Goal: Information Seeking & Learning: Learn about a topic

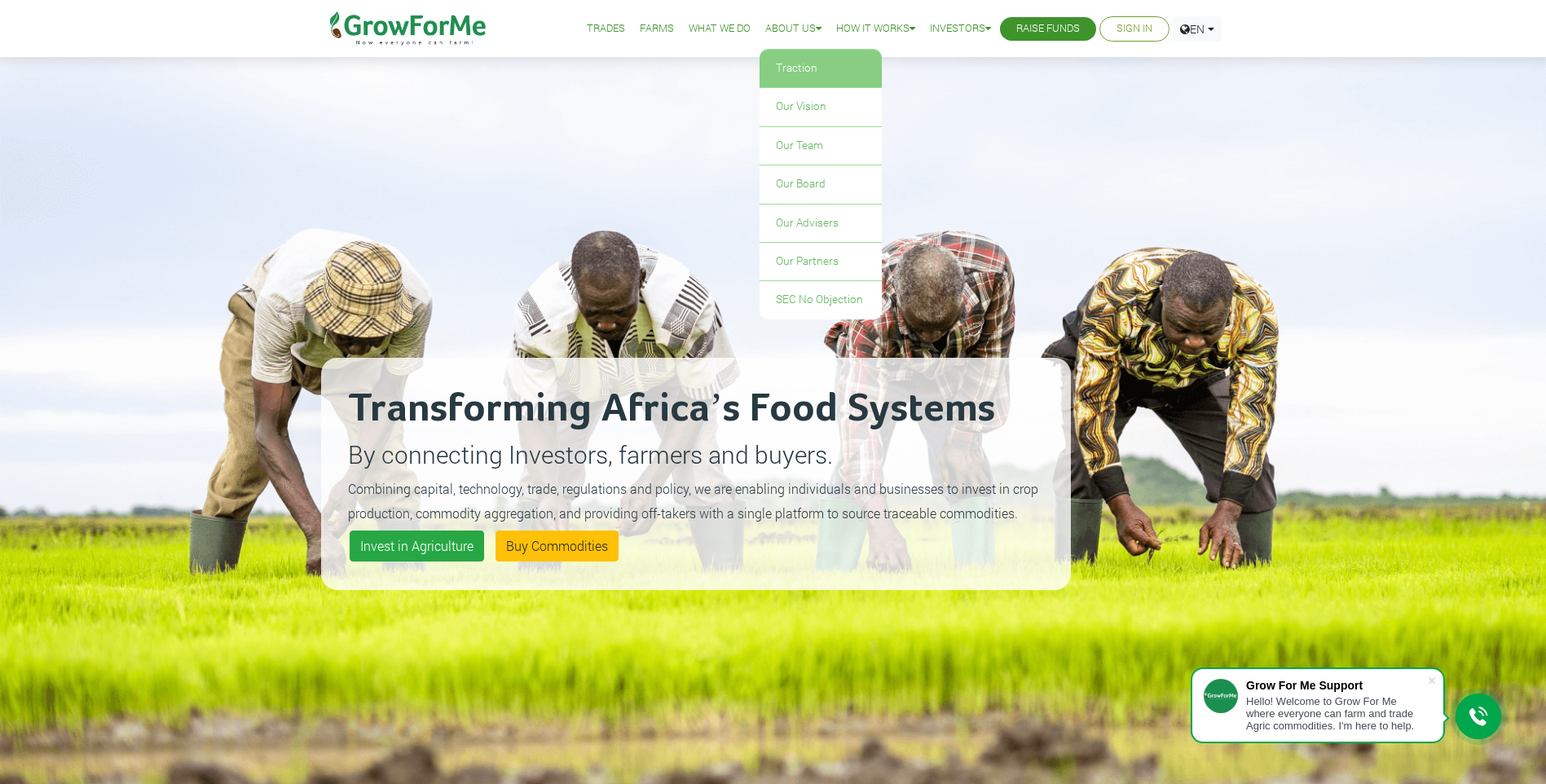
click at [806, 71] on link "Traction" at bounding box center [821, 68] width 122 height 38
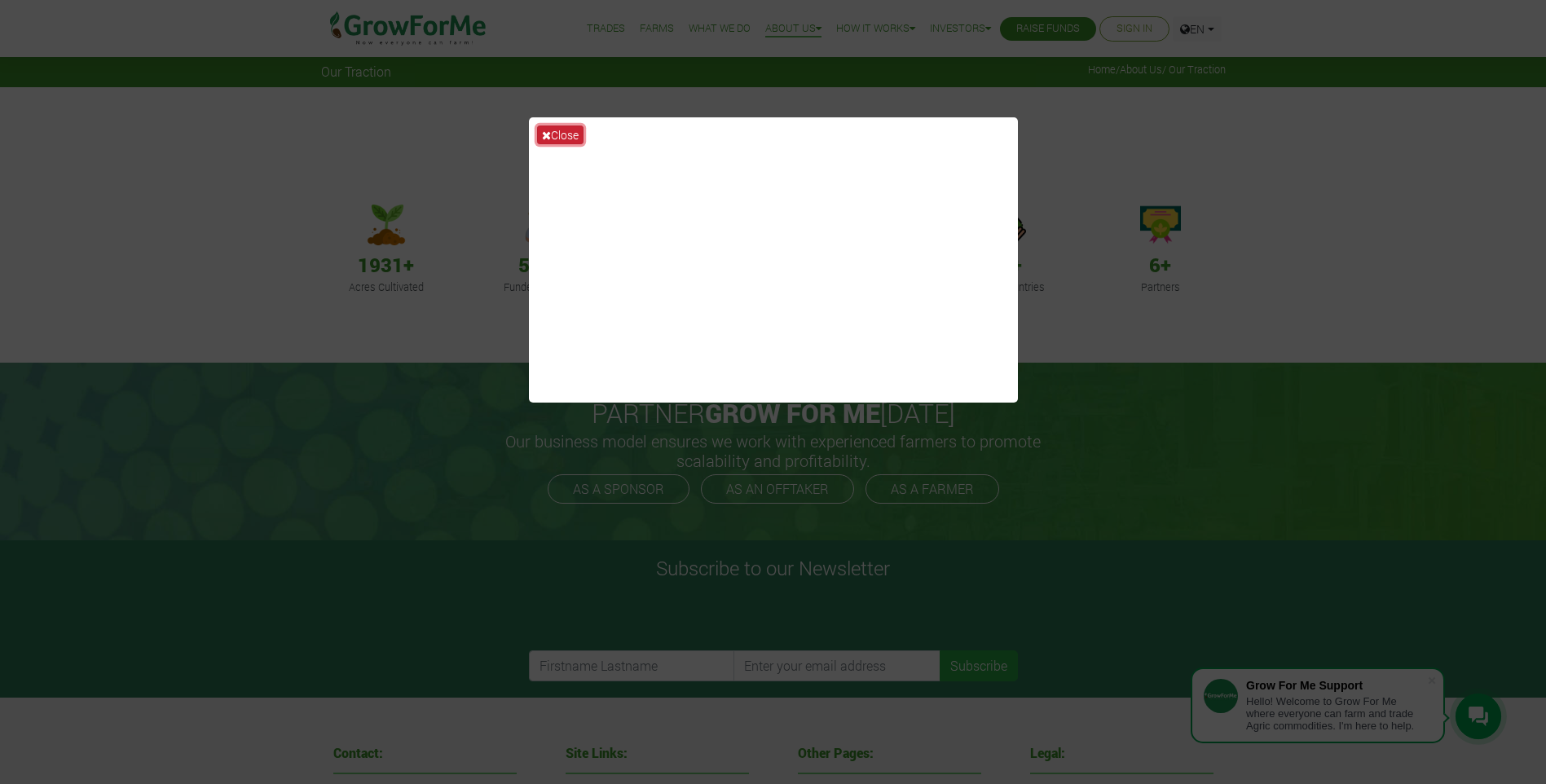
click at [555, 134] on button "Close" at bounding box center [560, 135] width 46 height 18
click at [555, 134] on div "Our Traction 1931+ Acres Cultivated 518+ Funded Farmers 3+ Crops Available 554+…" at bounding box center [773, 225] width 1546 height 275
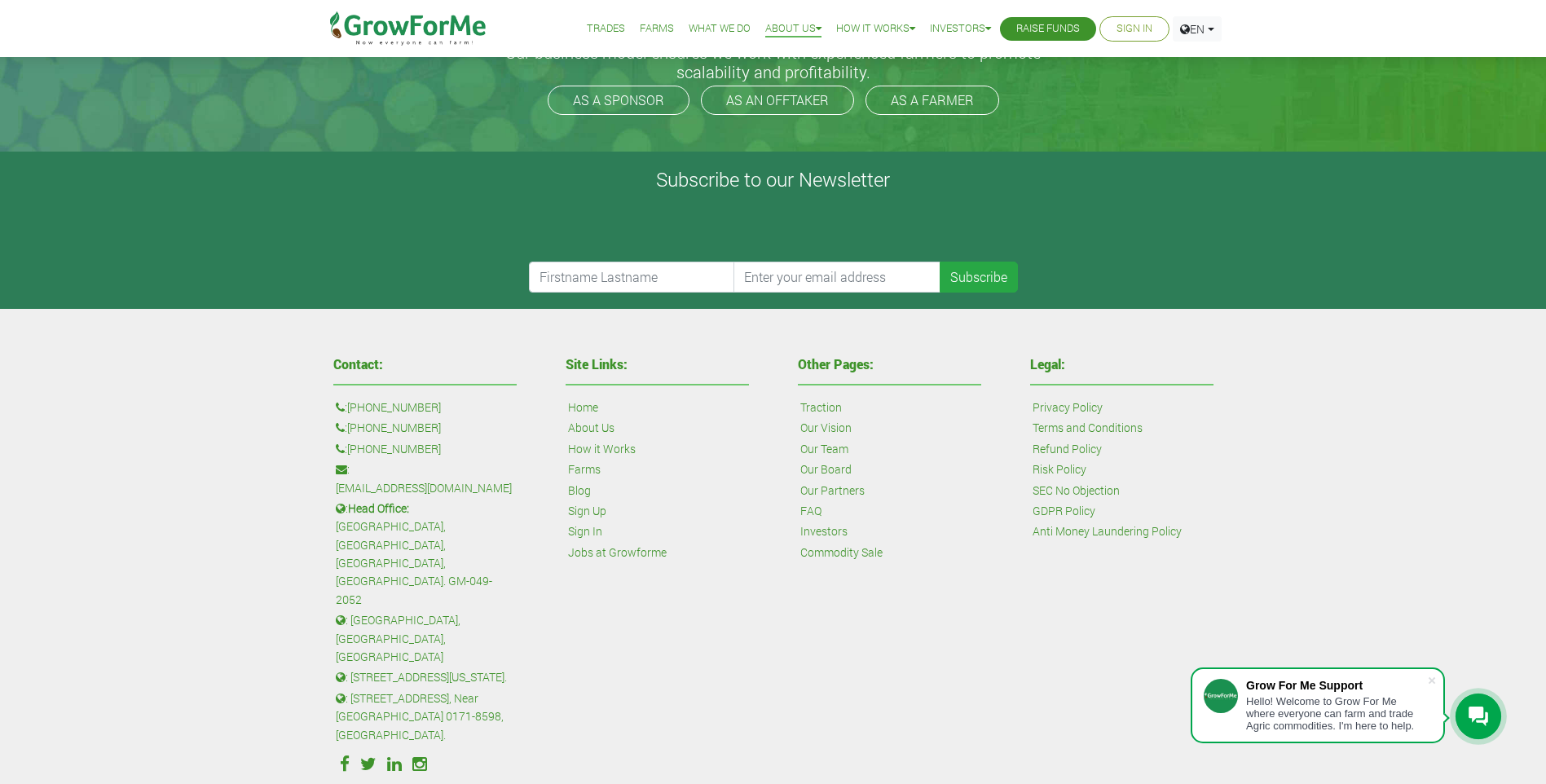
scroll to position [407, 0]
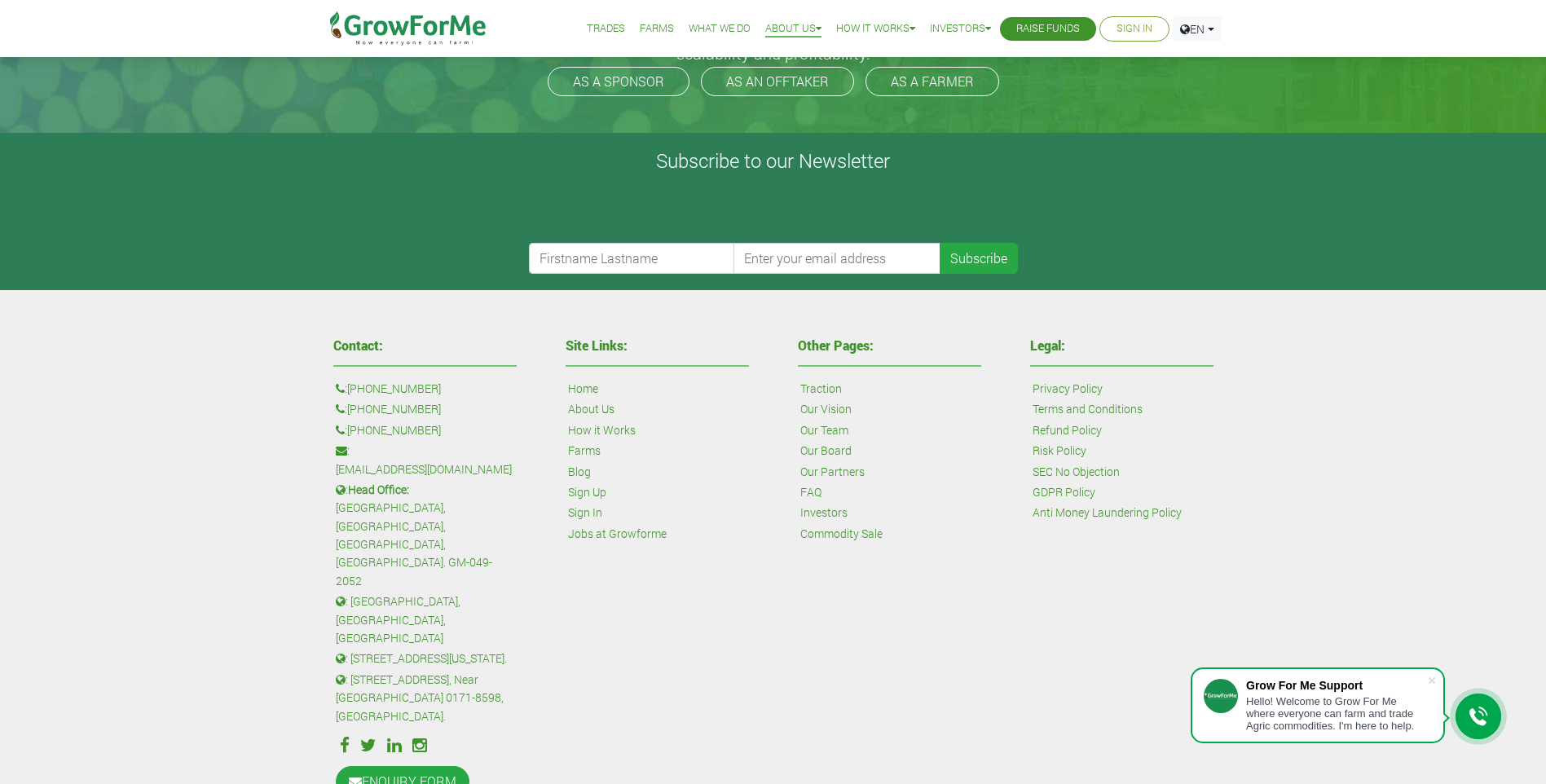
click at [829, 475] on link "Our Partners" at bounding box center [832, 471] width 65 height 18
click at [637, 87] on link "AS A SPONSOR" at bounding box center [618, 81] width 142 height 30
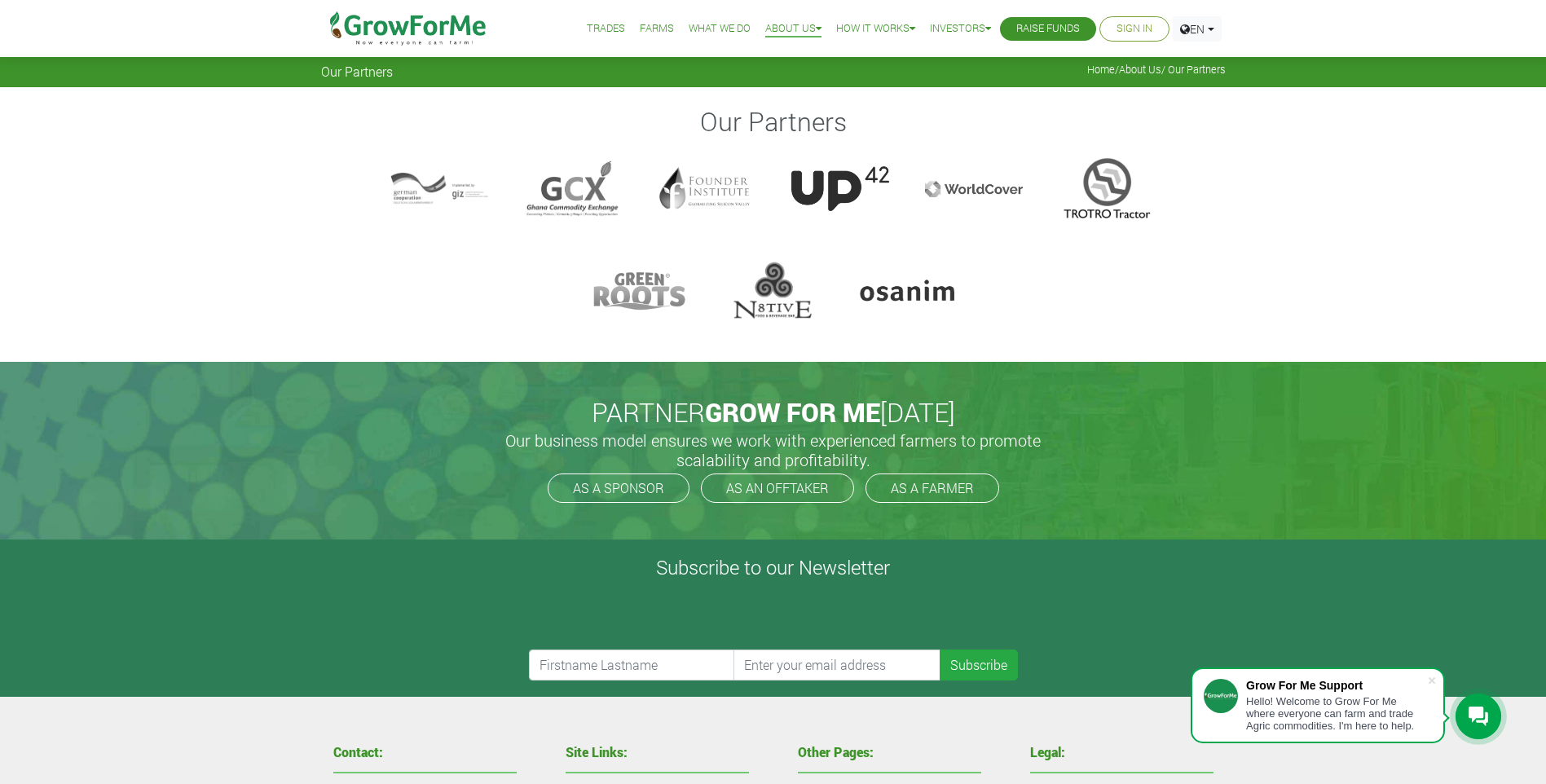
drag, startPoint x: 0, startPoint y: 0, endPoint x: 1119, endPoint y: 382, distance: 1182.4
click at [1119, 382] on div "PARTNER GROW FOR ME TODAY Our business model ensures we work with experienced f…" at bounding box center [773, 450] width 929 height 177
click at [1047, 25] on link "Raise Funds" at bounding box center [1048, 29] width 64 height 17
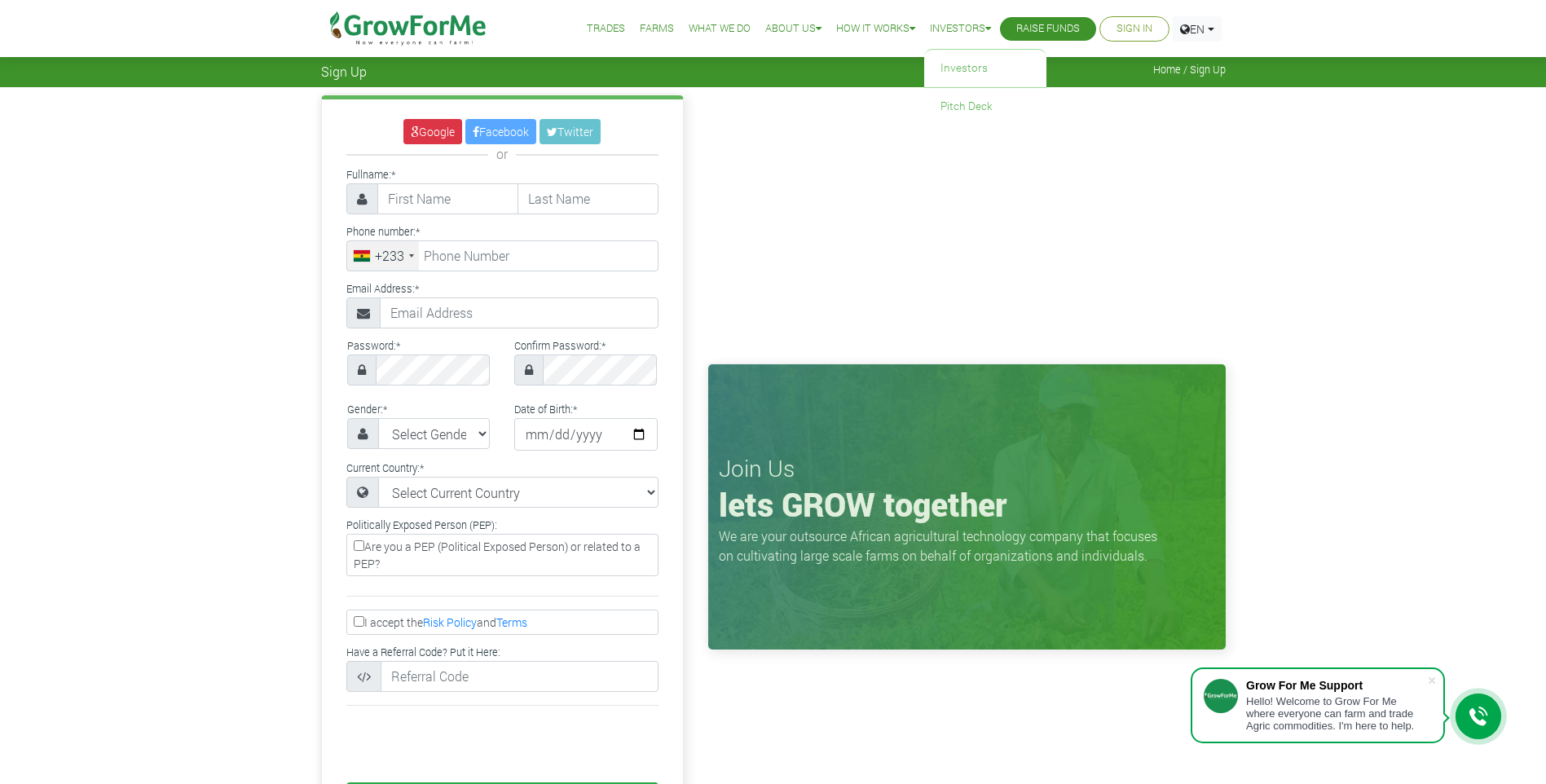
click at [985, 28] on icon at bounding box center [988, 29] width 6 height 10
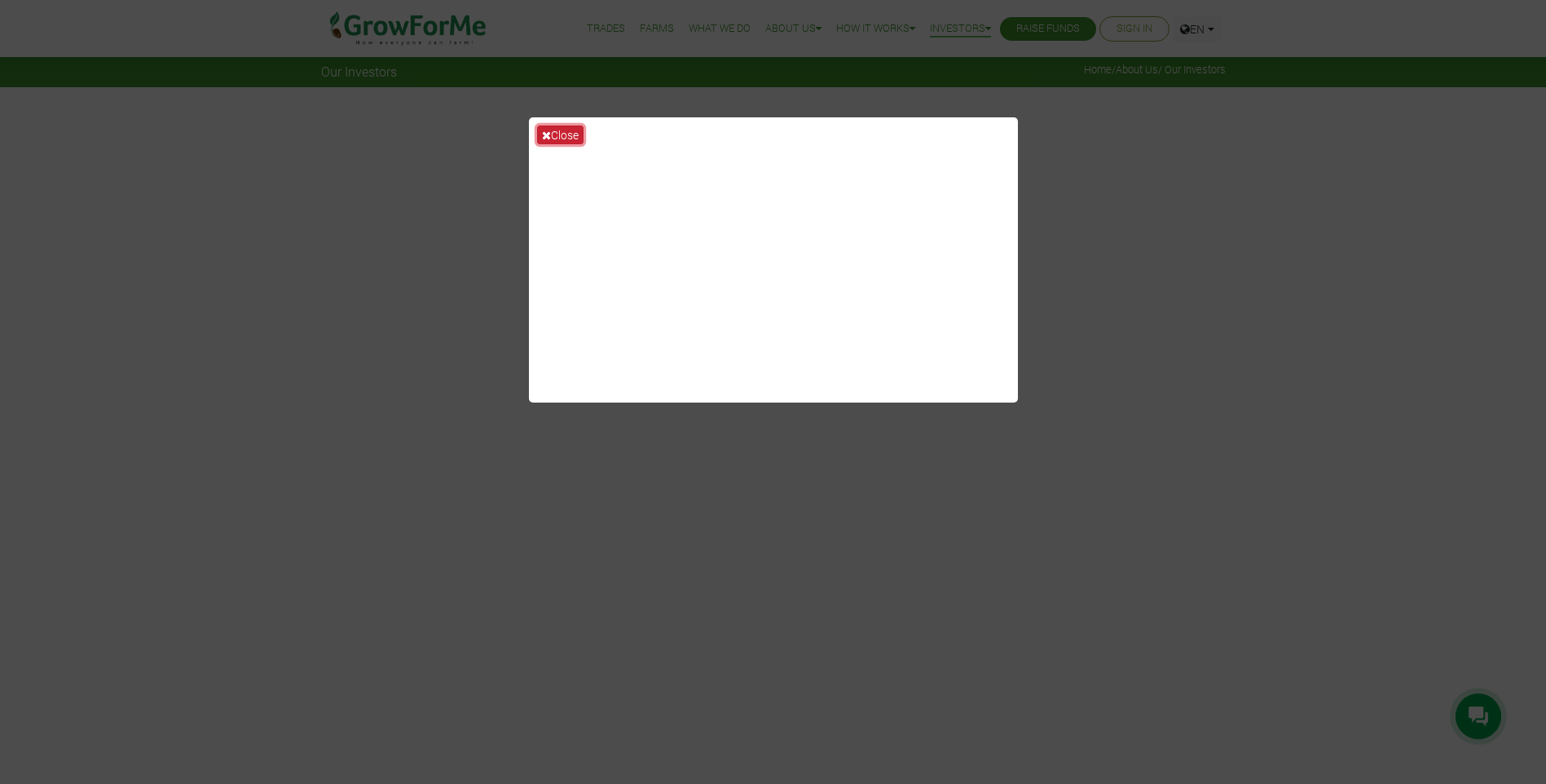
click at [552, 133] on button "Close" at bounding box center [560, 135] width 46 height 18
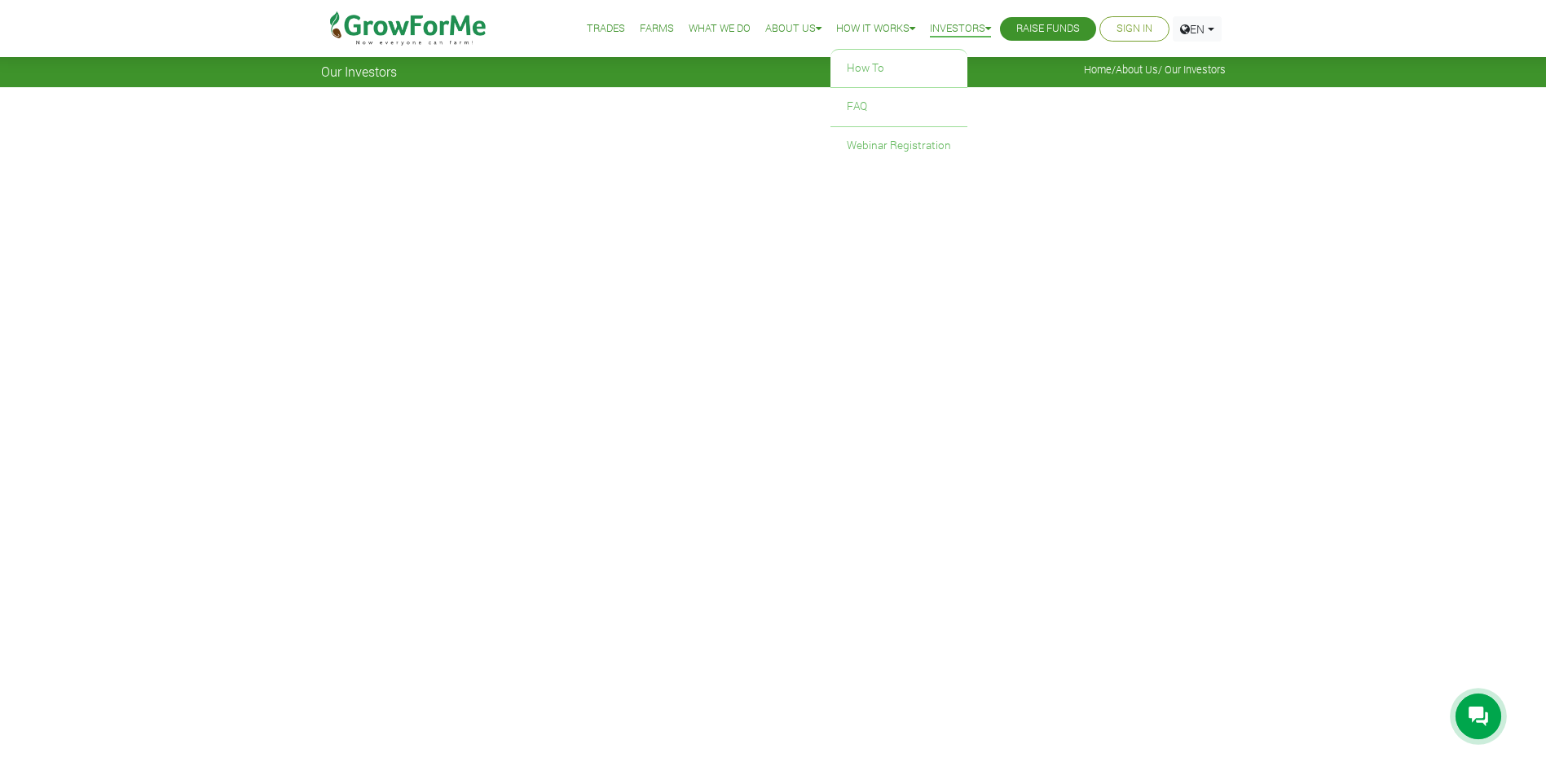
click at [909, 24] on icon at bounding box center [912, 29] width 6 height 10
click at [909, 26] on icon at bounding box center [912, 29] width 6 height 10
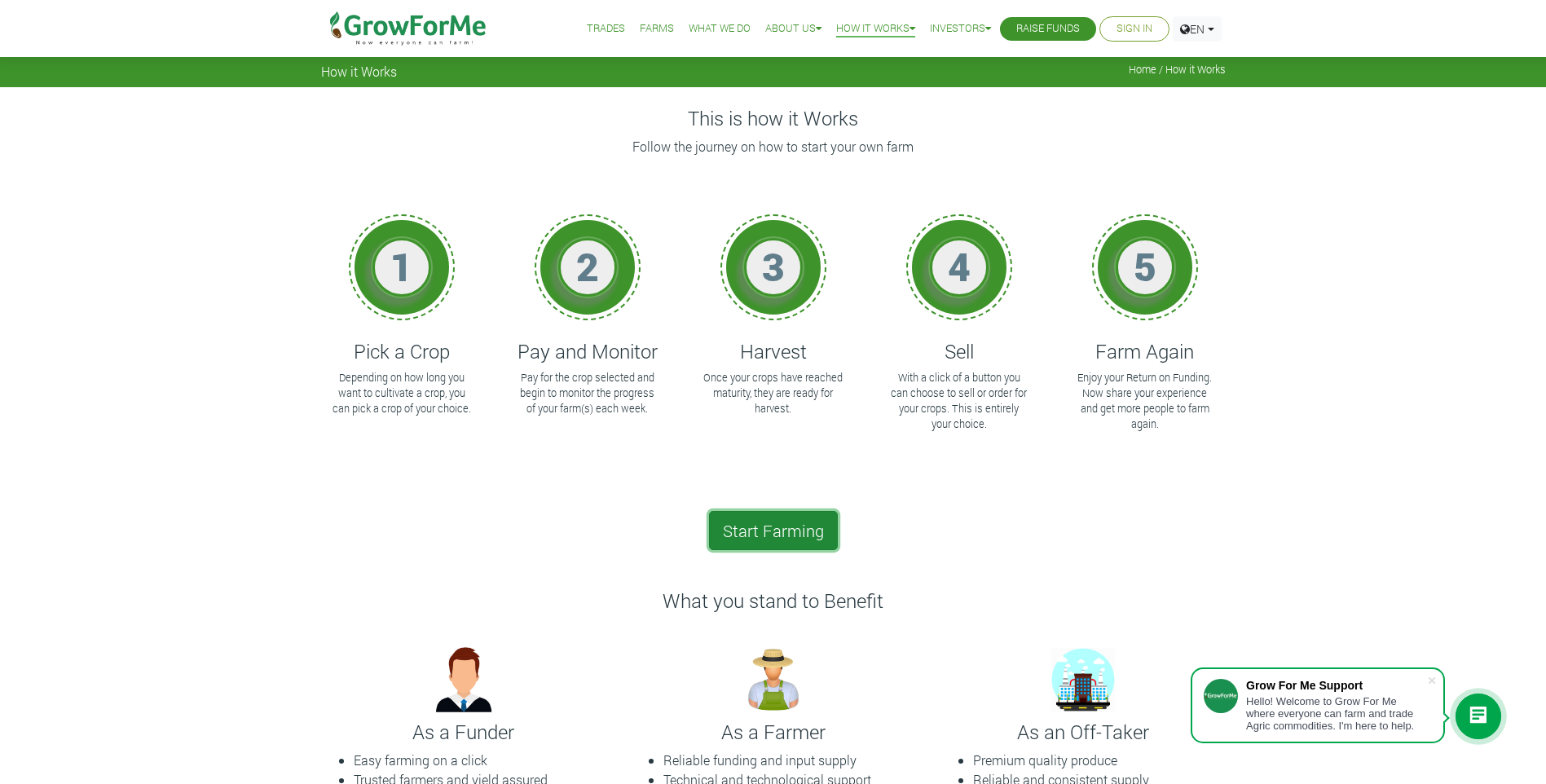
click at [782, 521] on link "Start Farming" at bounding box center [773, 530] width 129 height 39
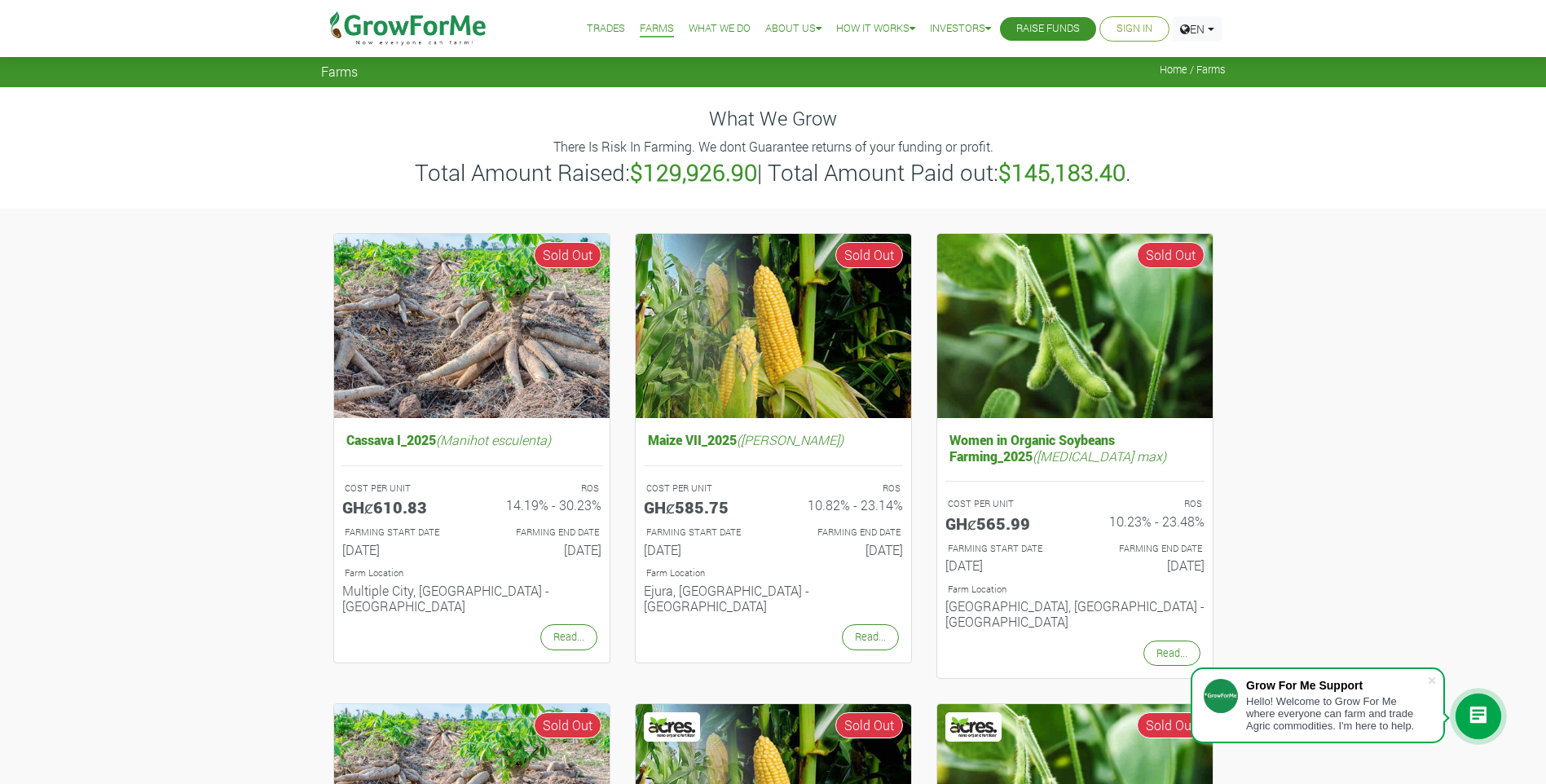
click at [596, 33] on link "Trades" at bounding box center [606, 29] width 38 height 17
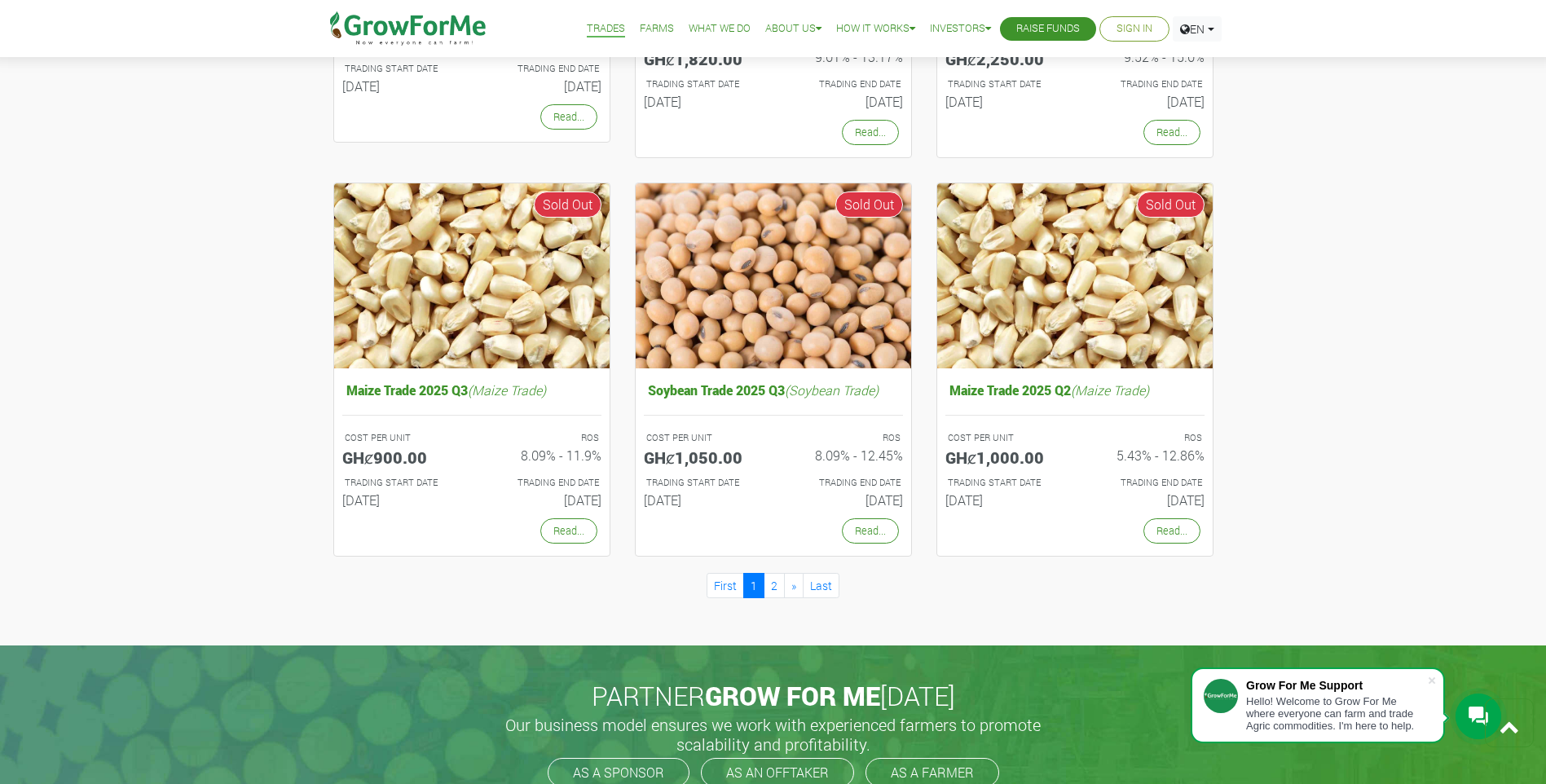
scroll to position [1288, 0]
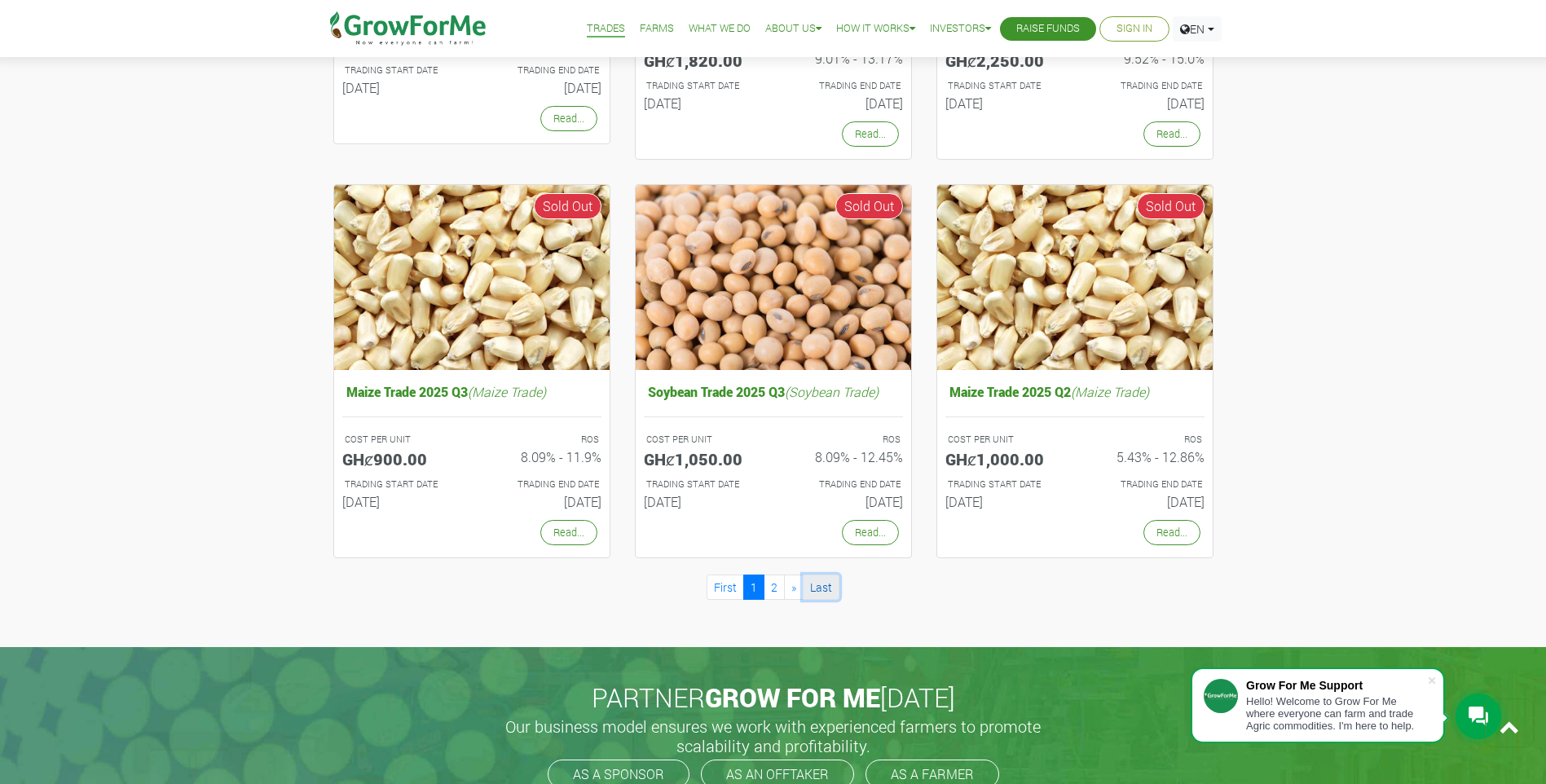
click at [831, 588] on link "Last" at bounding box center [821, 586] width 37 height 25
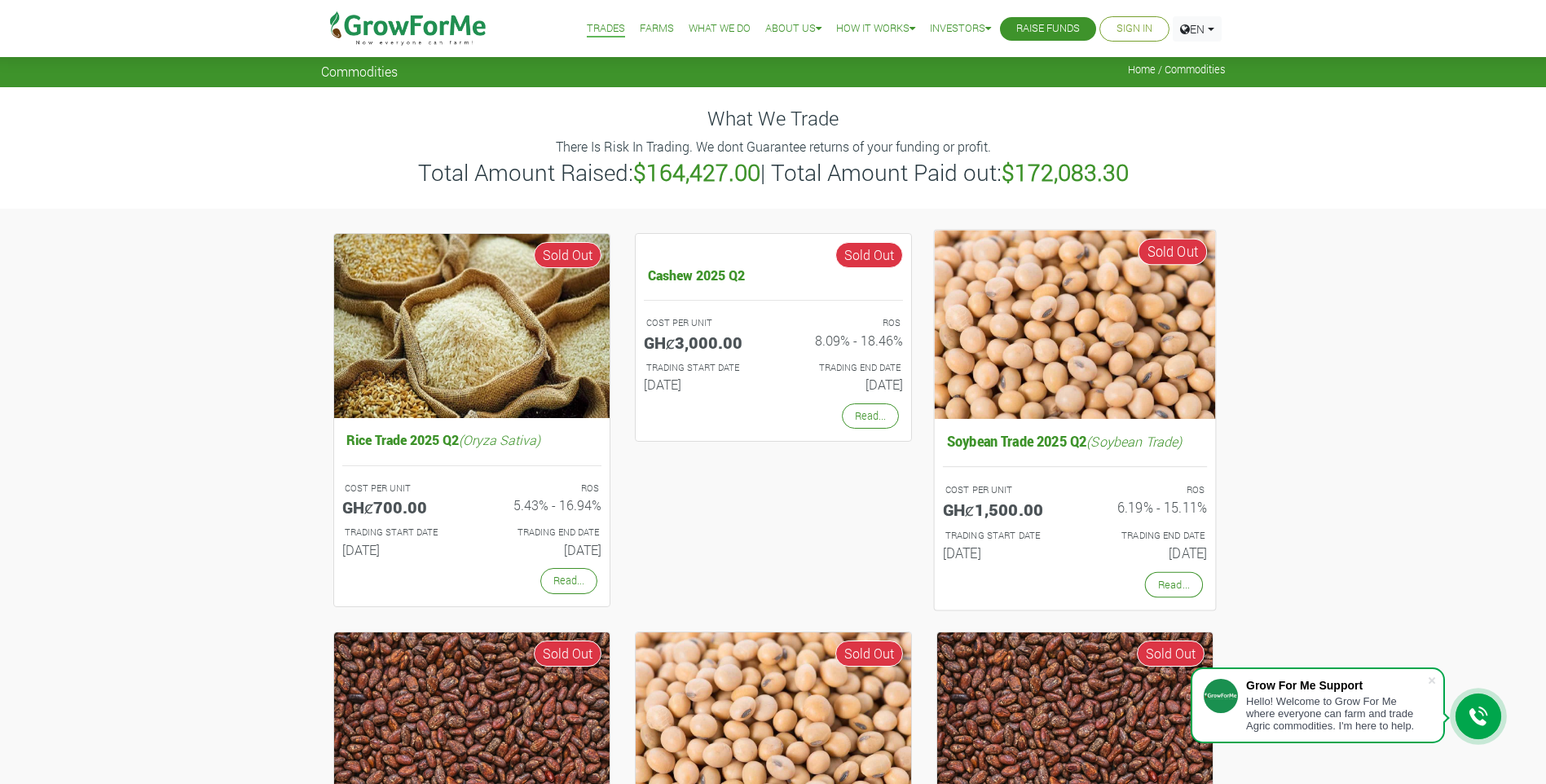
click at [997, 547] on h6 "01st Apr 2025" at bounding box center [1001, 552] width 120 height 17
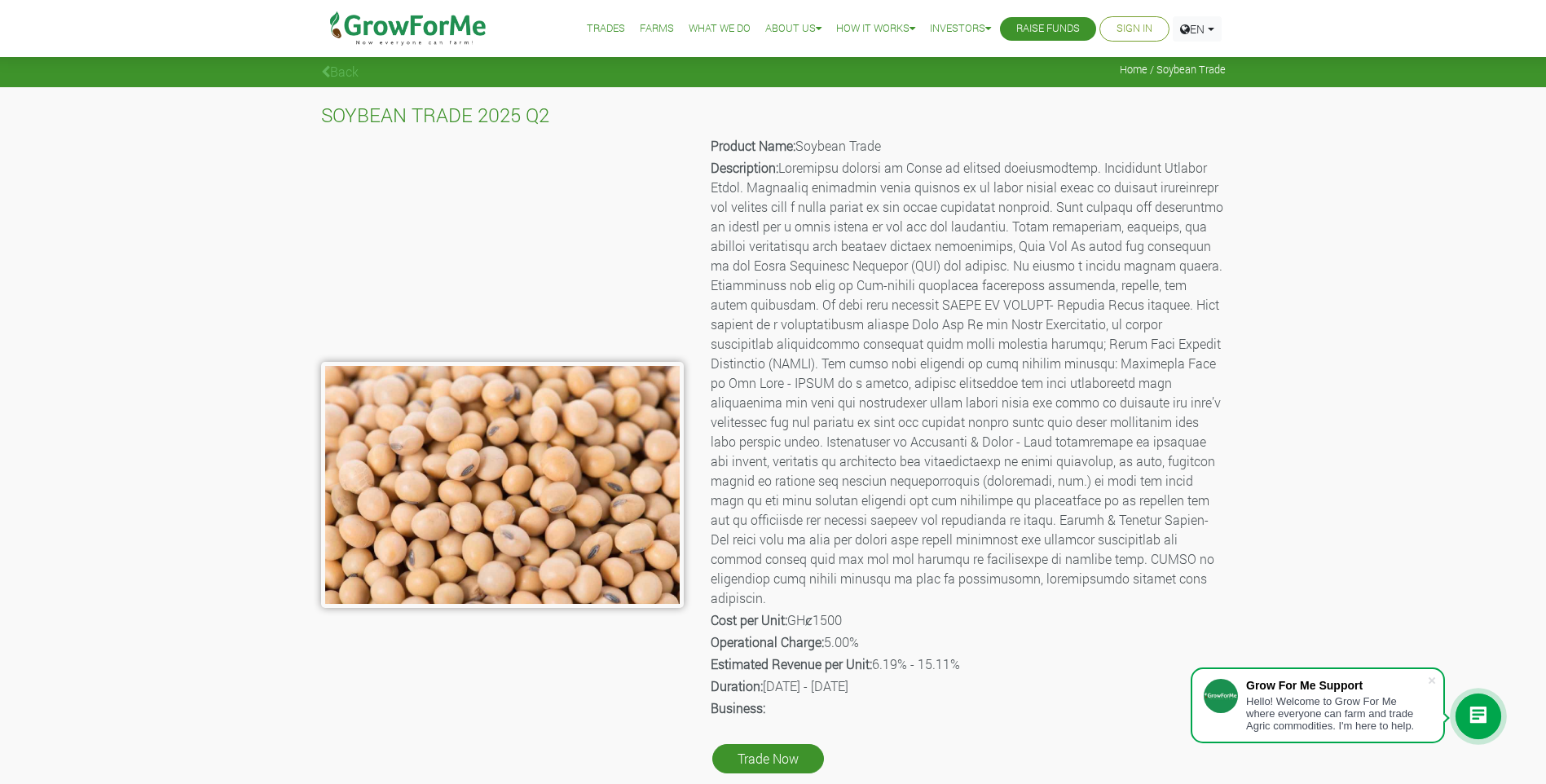
click at [721, 31] on link "What We Do" at bounding box center [719, 29] width 62 height 17
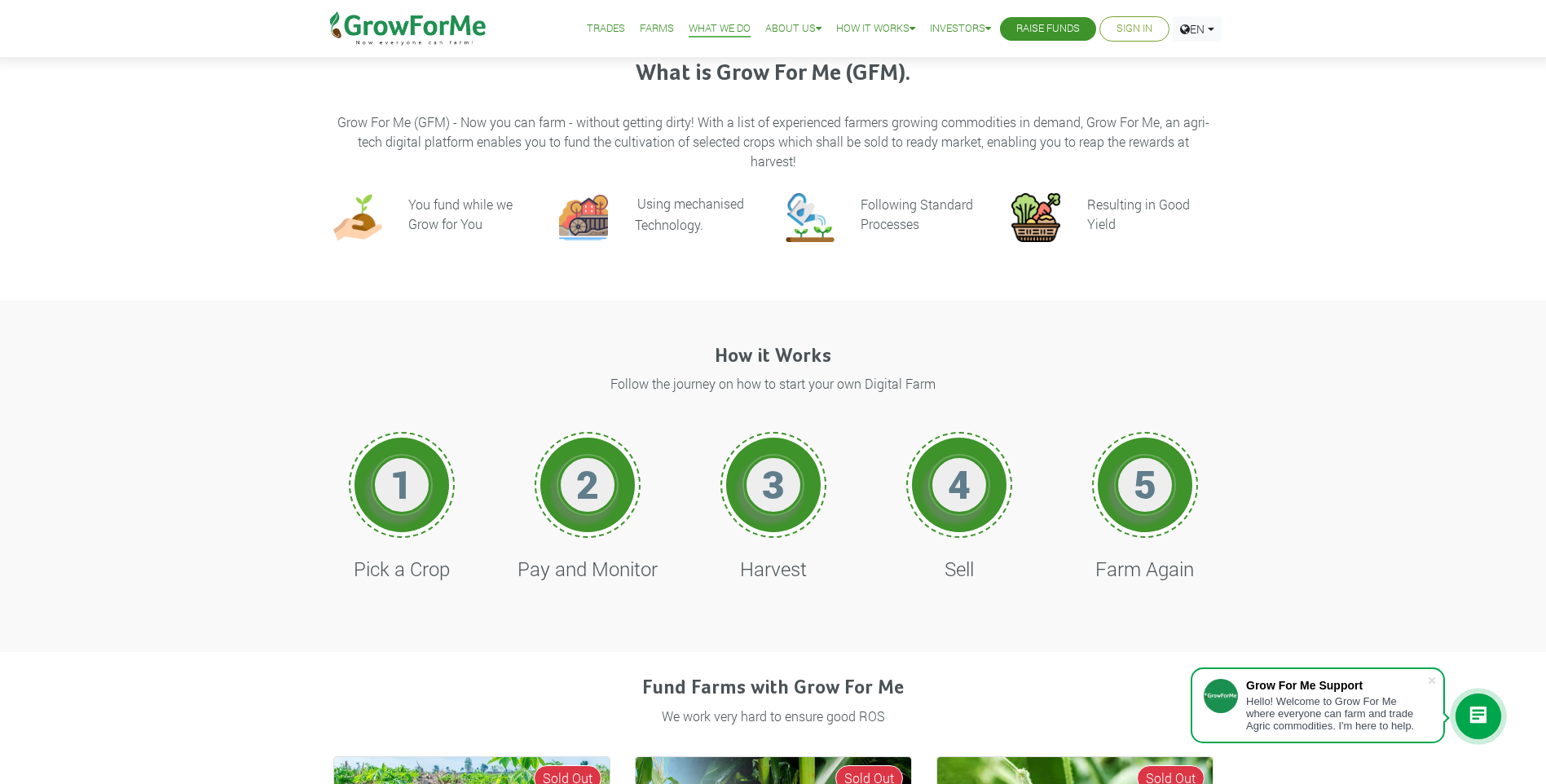
scroll to position [370, 0]
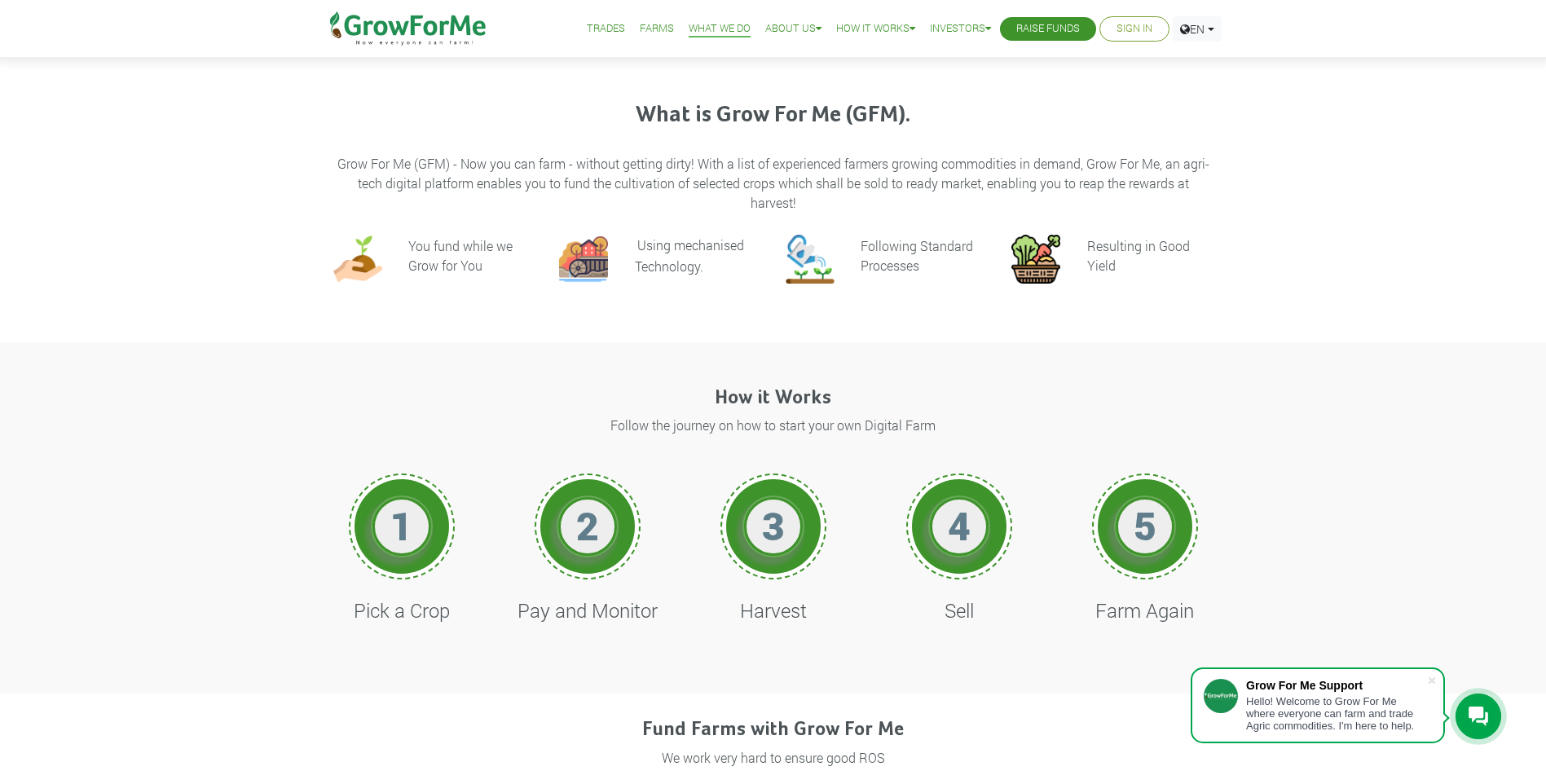
click at [393, 575] on div "1" at bounding box center [401, 525] width 106 height 106
click at [622, 539] on div "2" at bounding box center [588, 526] width 94 height 94
click at [786, 520] on h1 "3" at bounding box center [773, 525] width 49 height 47
click at [964, 520] on h1 "4" at bounding box center [959, 525] width 49 height 47
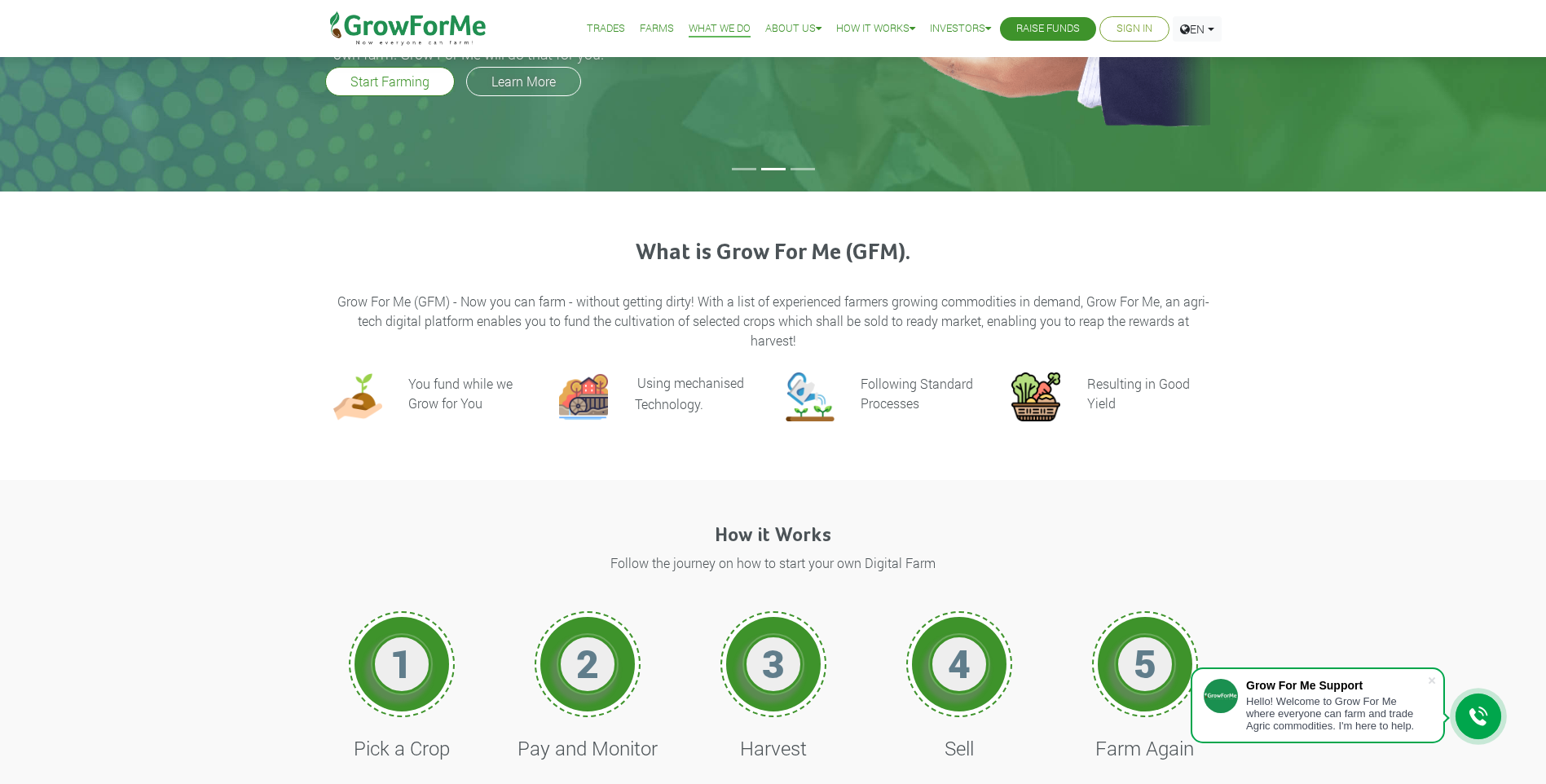
scroll to position [231, 0]
